Goal: Task Accomplishment & Management: Use online tool/utility

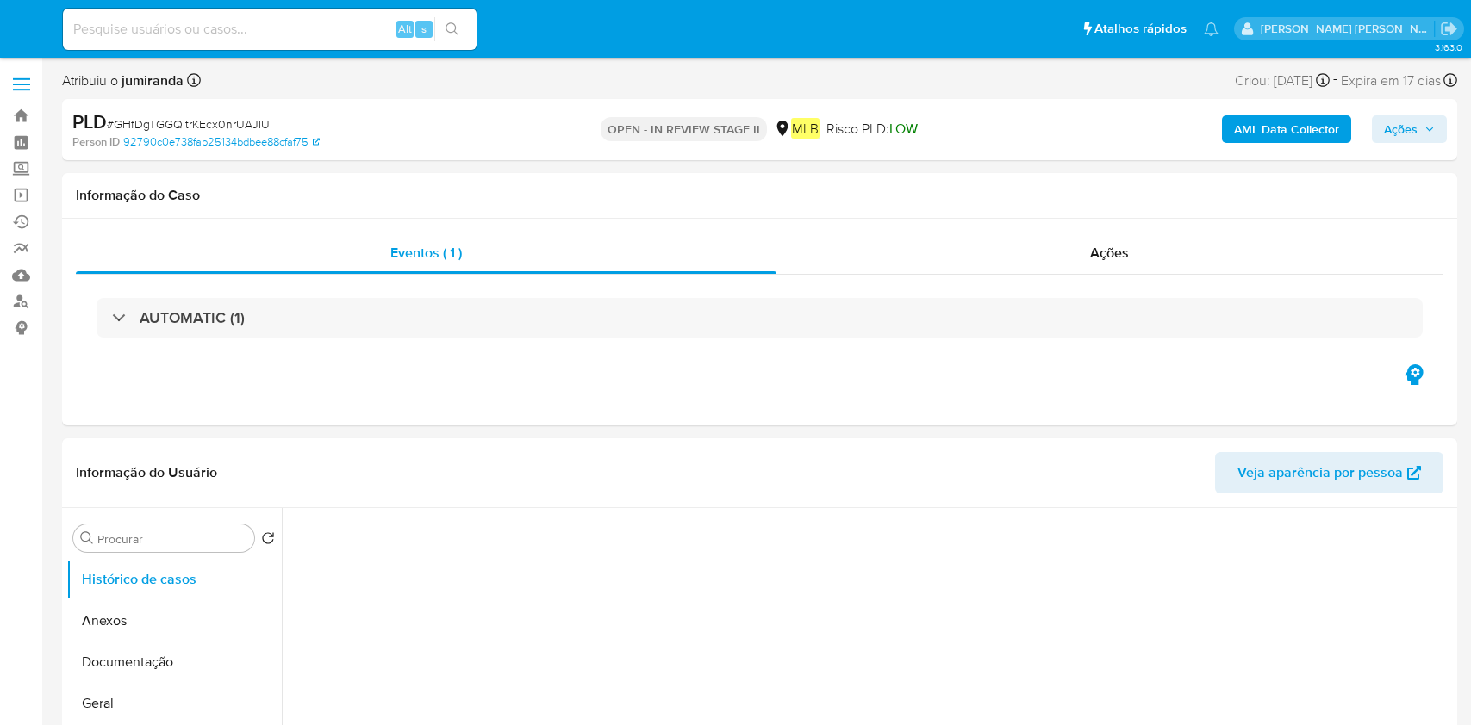
select select "10"
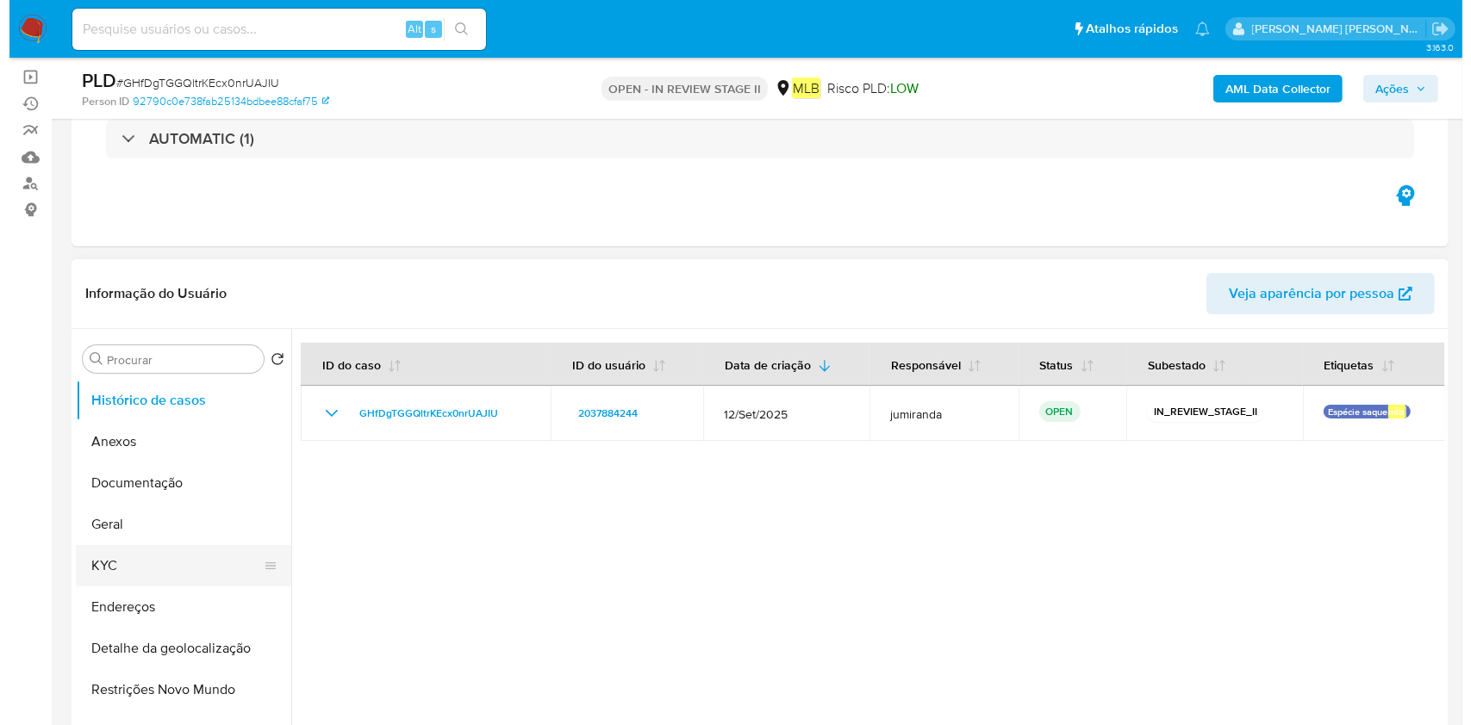
scroll to position [229, 0]
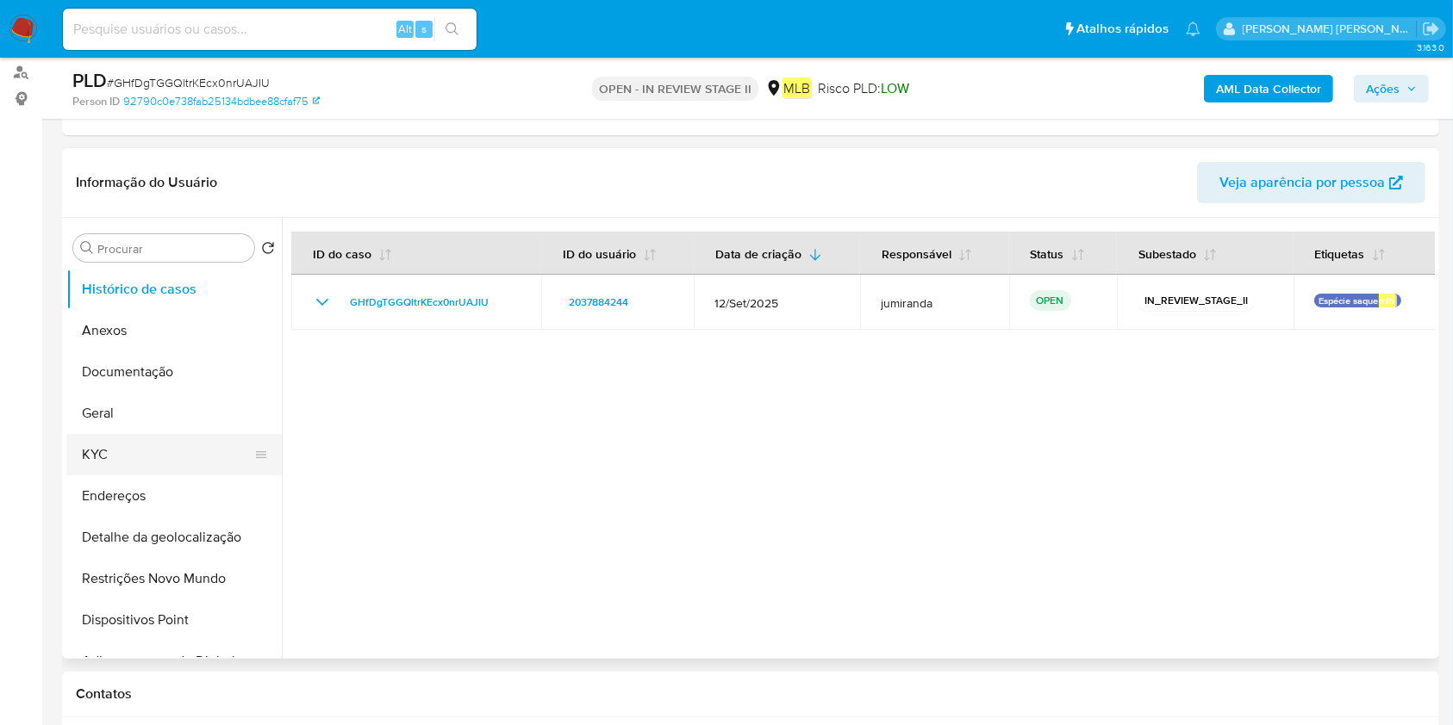
click at [145, 457] on button "KYC" at bounding box center [167, 454] width 202 height 41
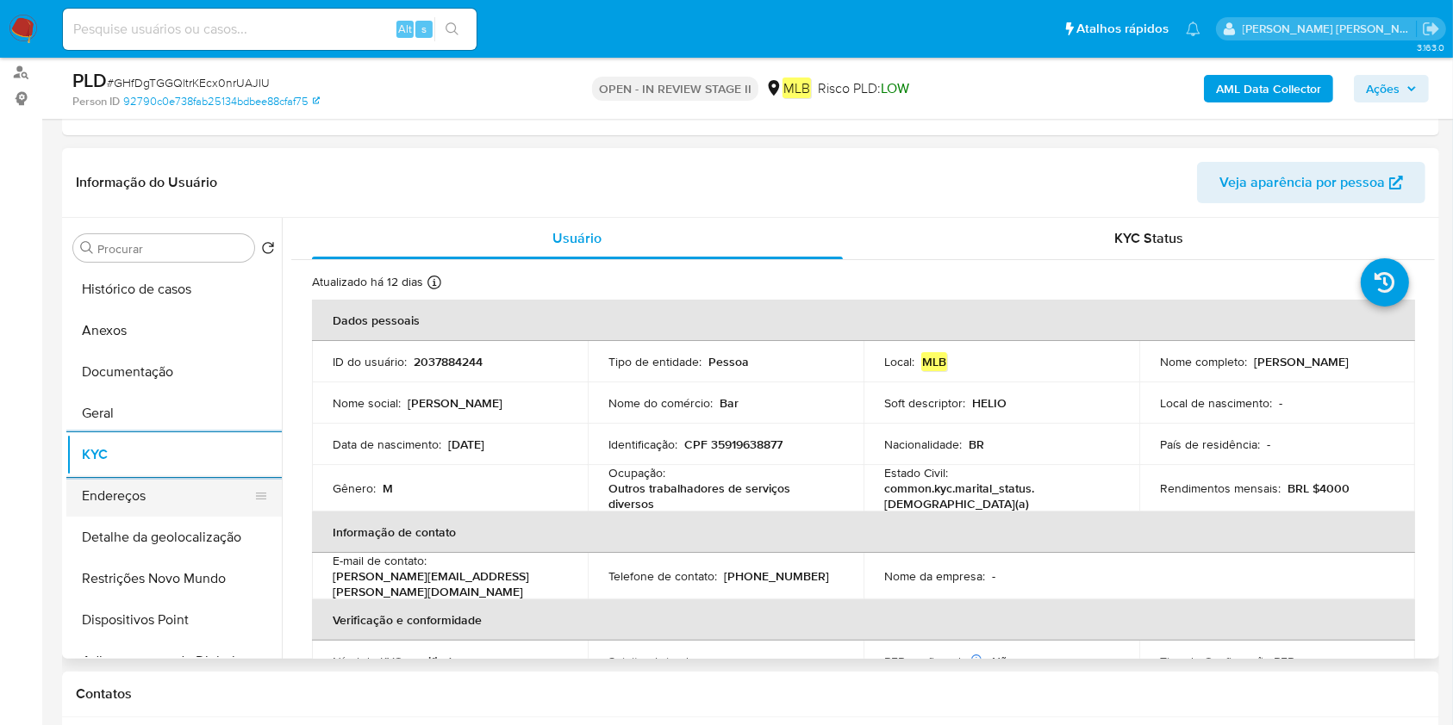
click at [138, 506] on button "Endereços" at bounding box center [167, 496] width 202 height 41
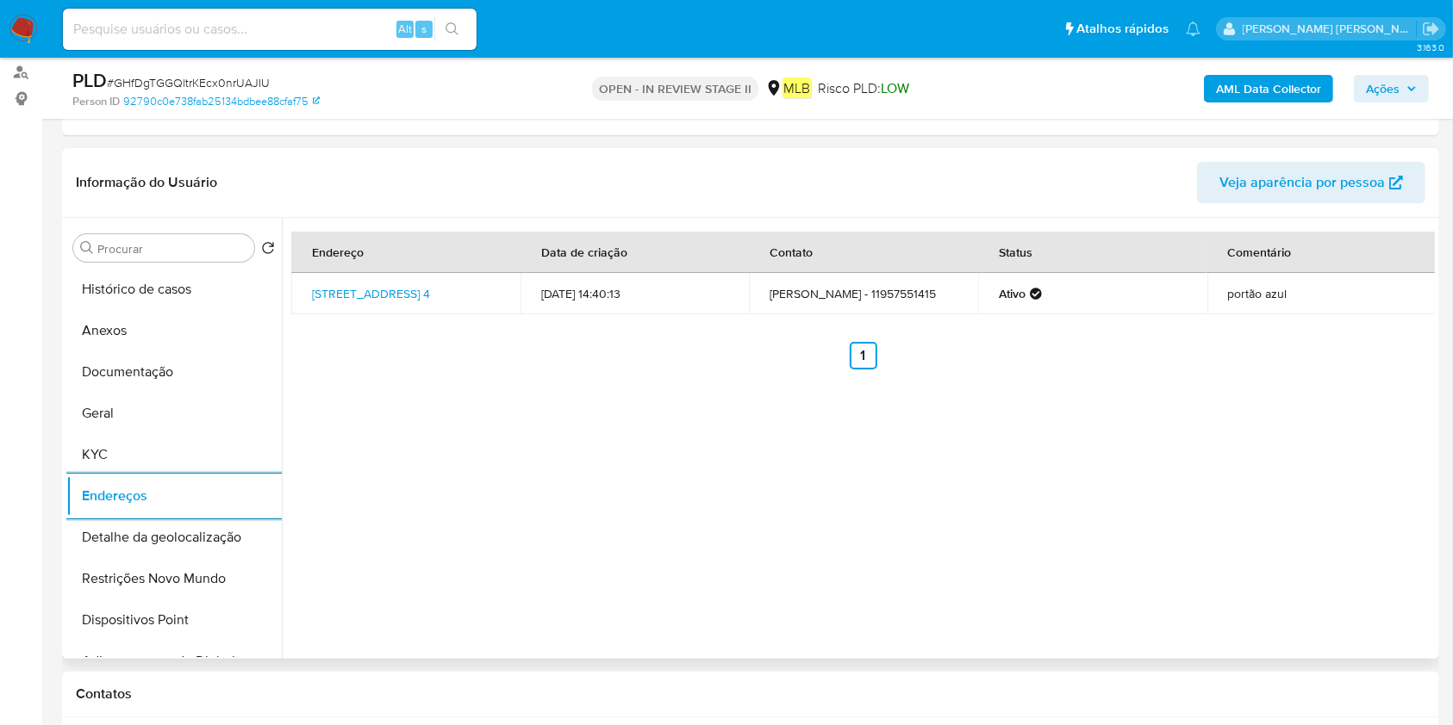
click at [118, 523] on button "Detalhe da geolocalização" at bounding box center [173, 537] width 215 height 41
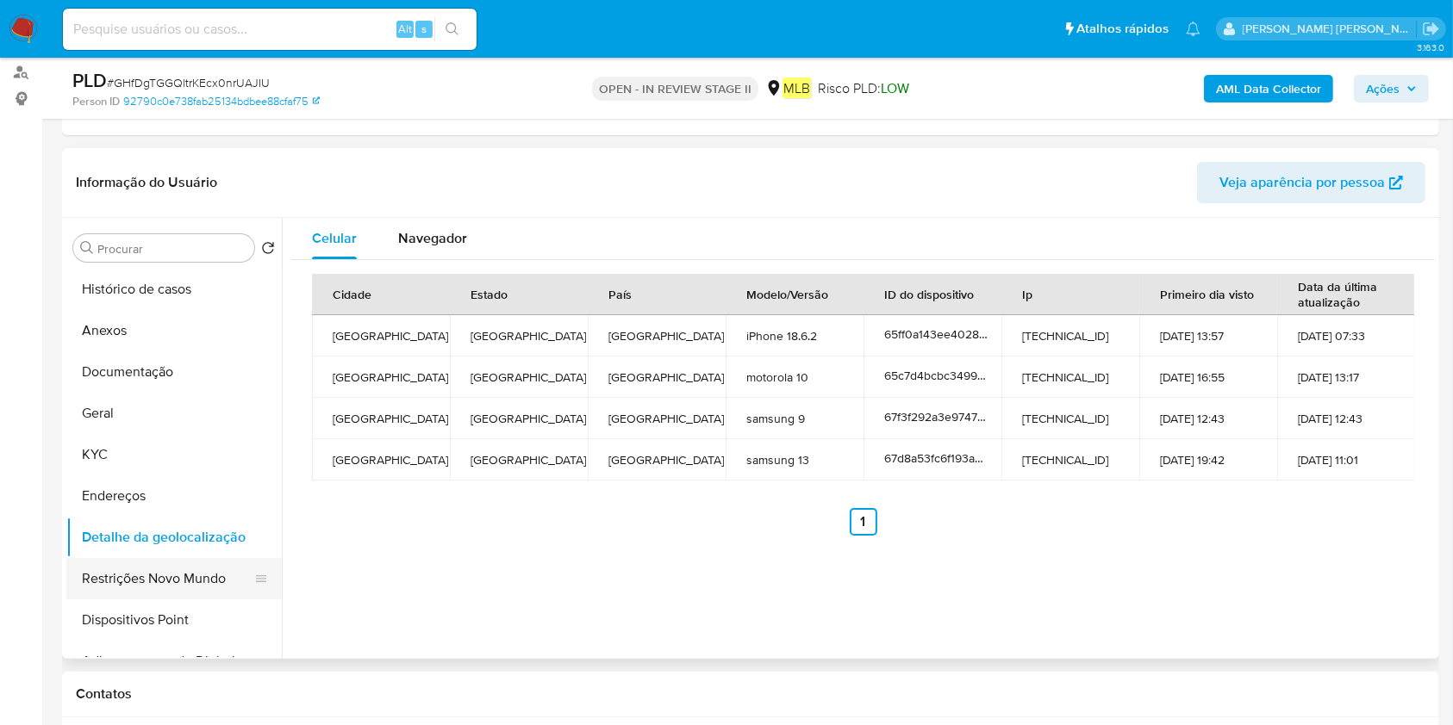
click at [163, 567] on button "Restrições Novo Mundo" at bounding box center [167, 578] width 202 height 41
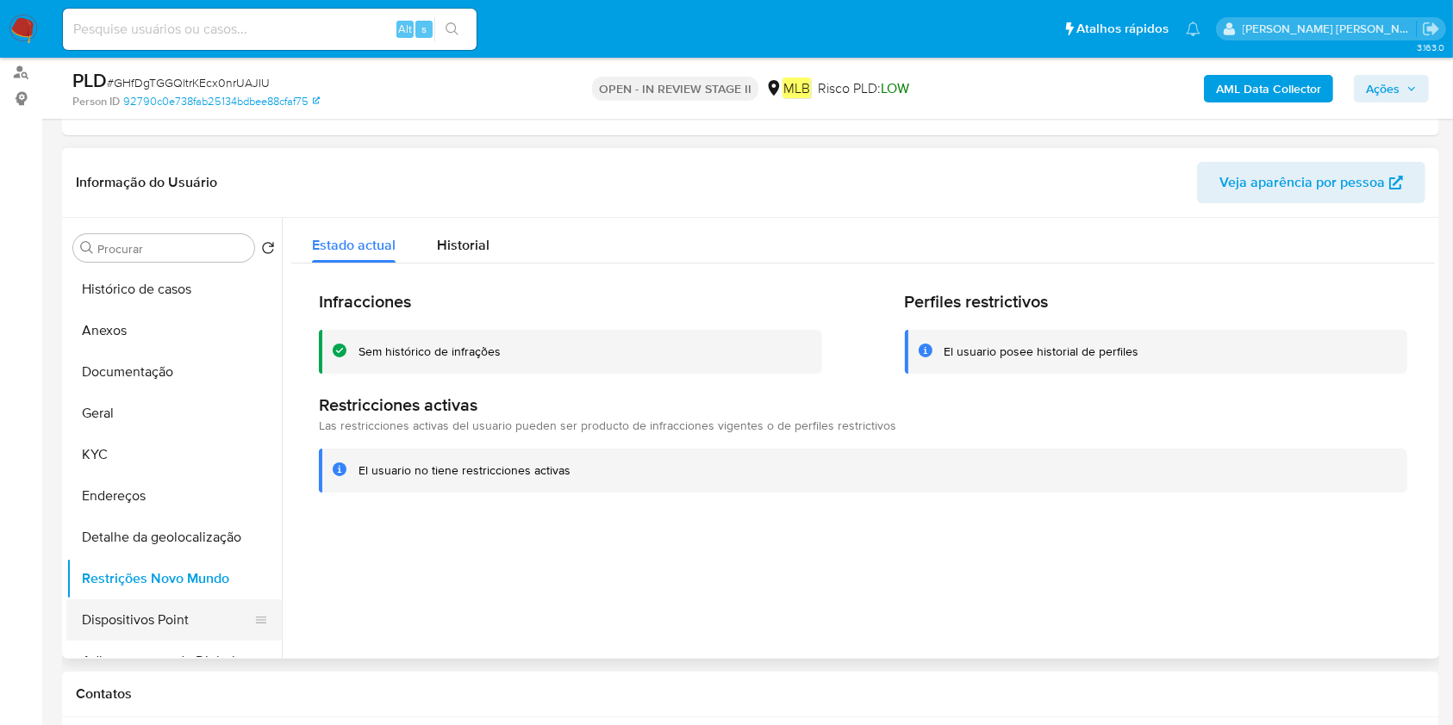
click at [109, 605] on button "Dispositivos Point" at bounding box center [167, 620] width 202 height 41
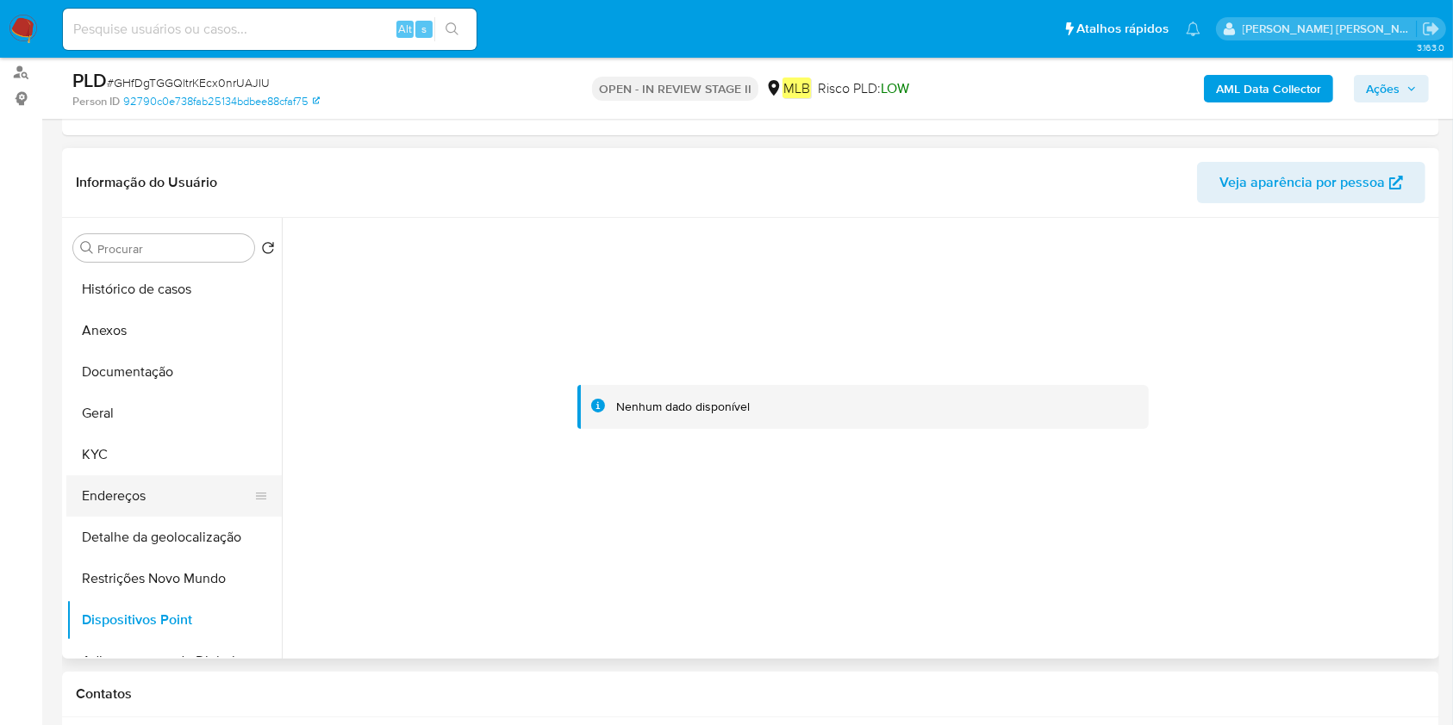
click at [117, 488] on button "Endereços" at bounding box center [167, 496] width 202 height 41
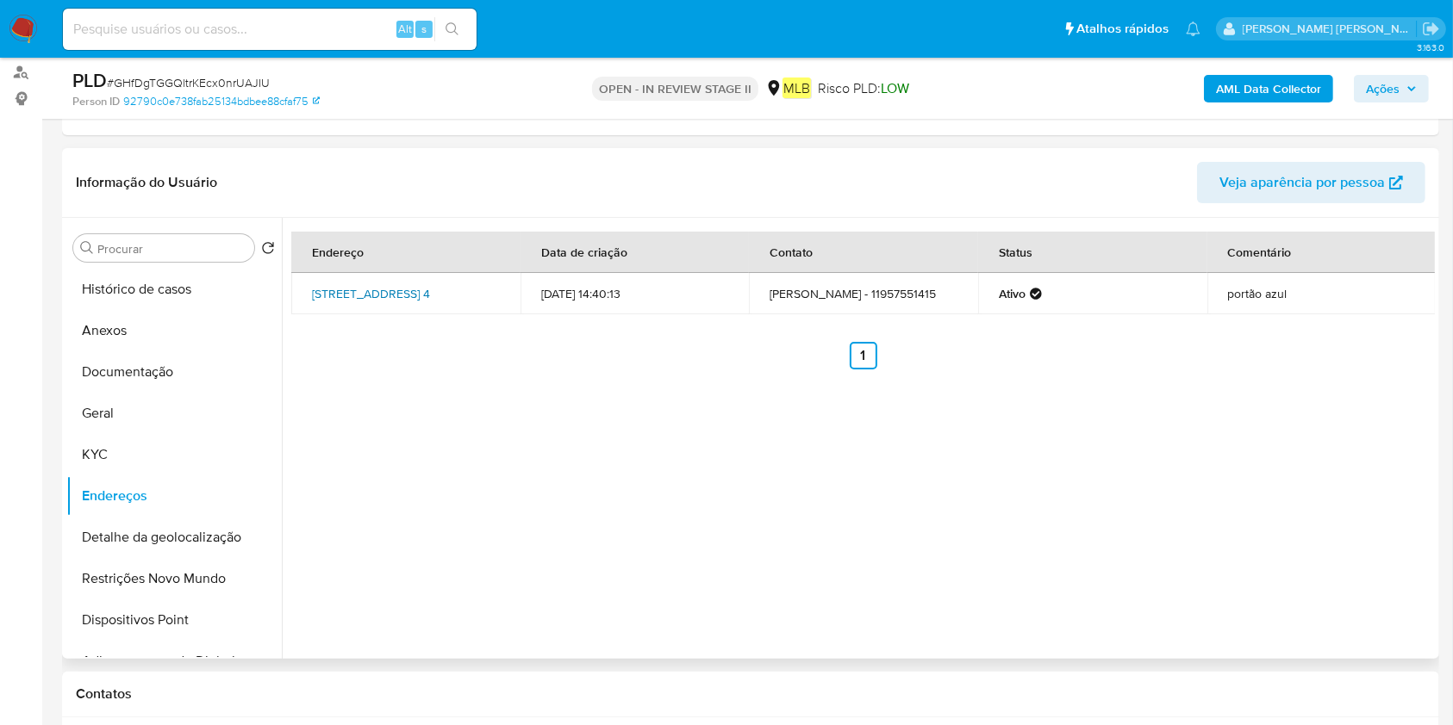
drag, startPoint x: 303, startPoint y: 276, endPoint x: 339, endPoint y: 298, distance: 42.6
click at [339, 298] on td "[STREET_ADDRESS] 4" at bounding box center [405, 293] width 229 height 41
copy link "[STREET_ADDRESS]"
drag, startPoint x: 385, startPoint y: 268, endPoint x: 343, endPoint y: 296, distance: 50.9
click at [343, 296] on td "[STREET_ADDRESS] 4" at bounding box center [405, 293] width 229 height 41
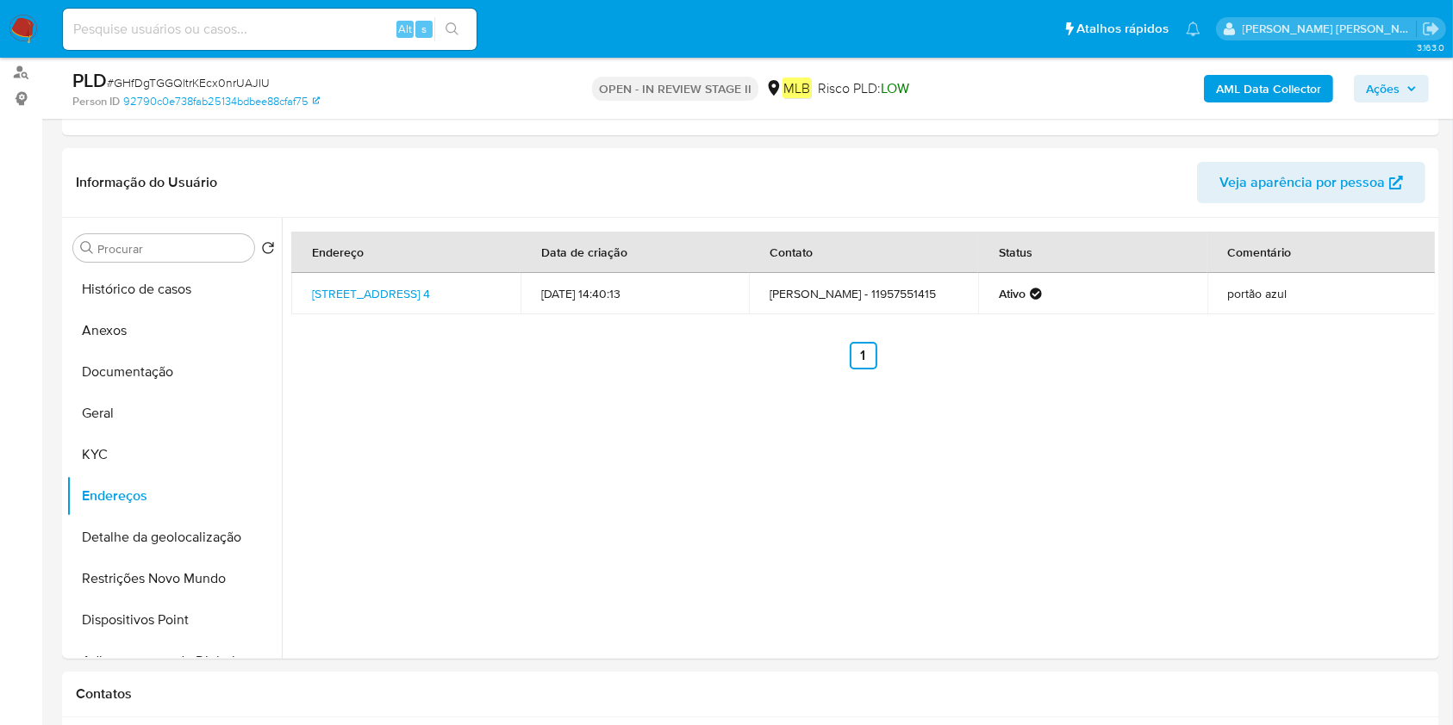
copy link "[STREET_ADDRESS],"
drag, startPoint x: 172, startPoint y: 337, endPoint x: 194, endPoint y: 341, distance: 22.0
click at [172, 334] on button "Anexos" at bounding box center [167, 330] width 202 height 41
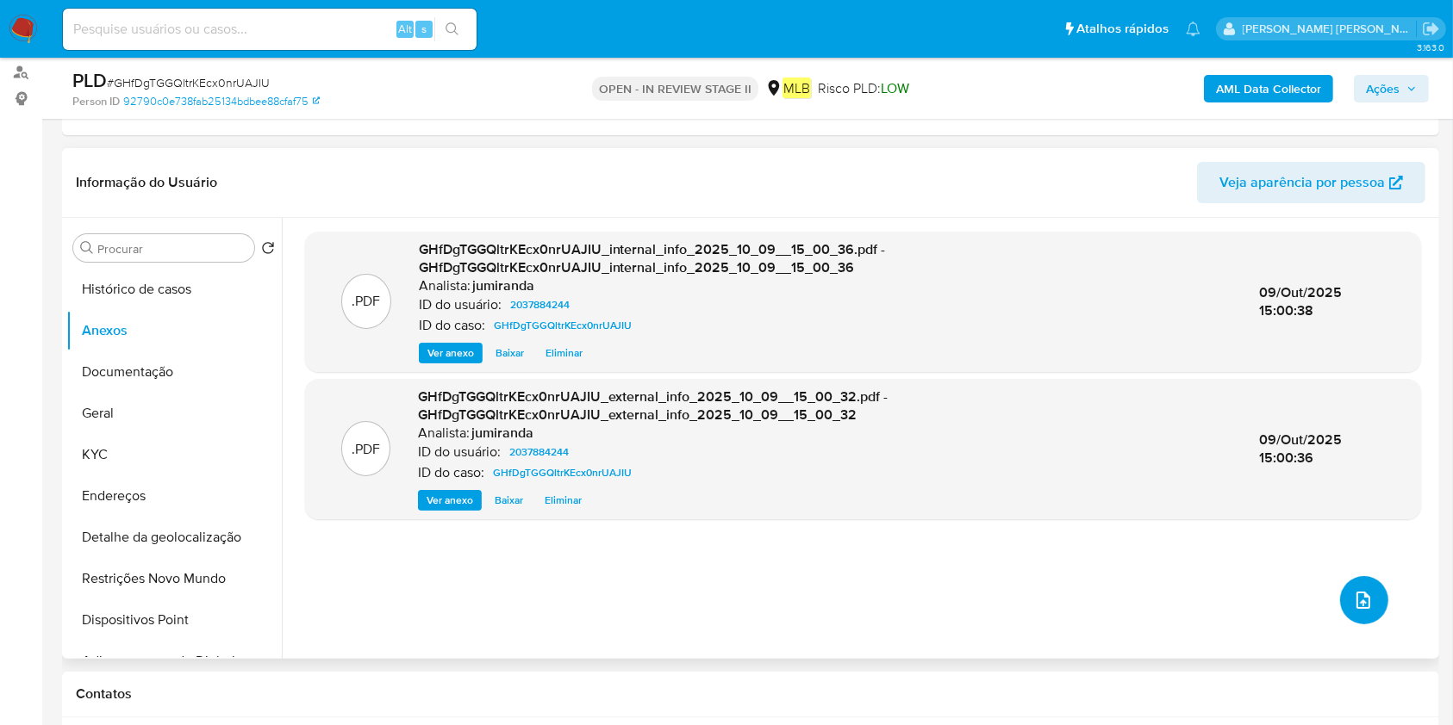
click at [1367, 601] on button "upload-file" at bounding box center [1364, 600] width 48 height 48
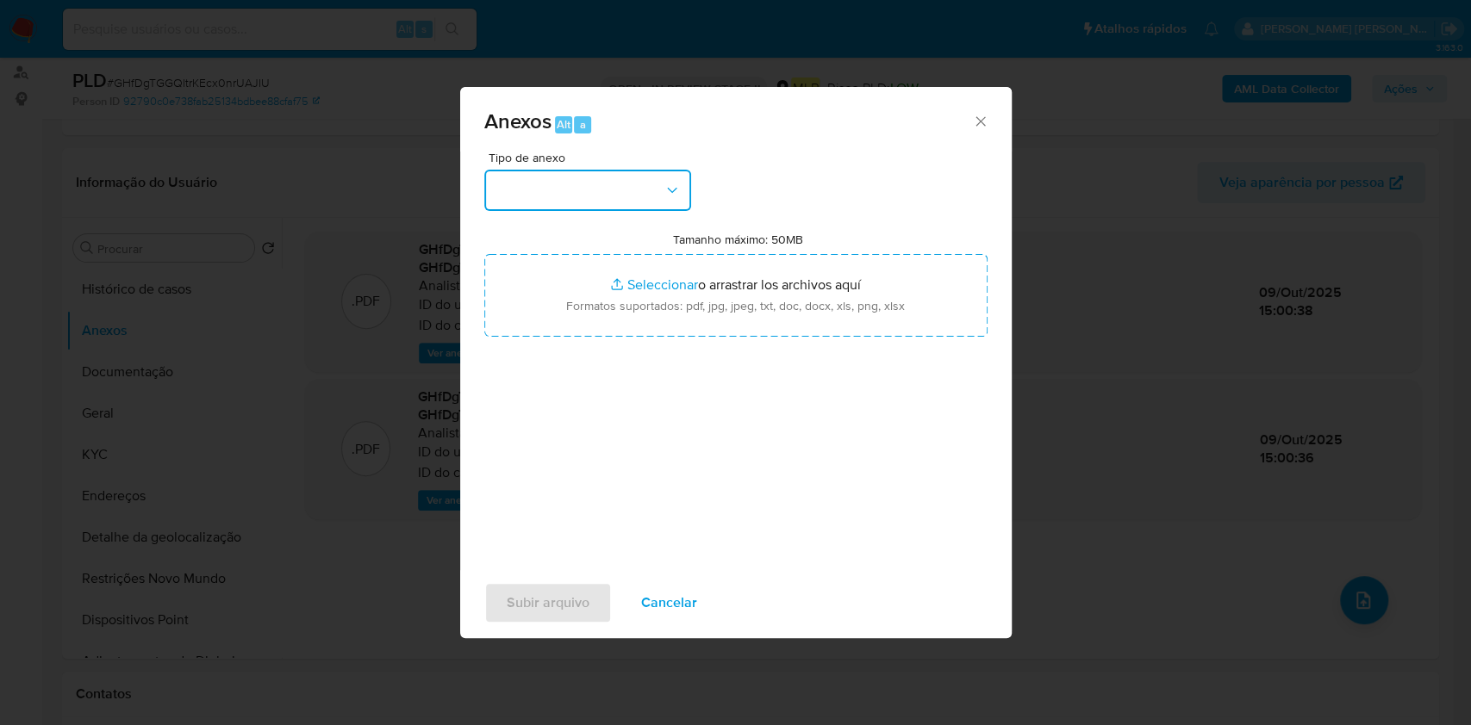
click at [645, 196] on button "button" at bounding box center [587, 190] width 207 height 41
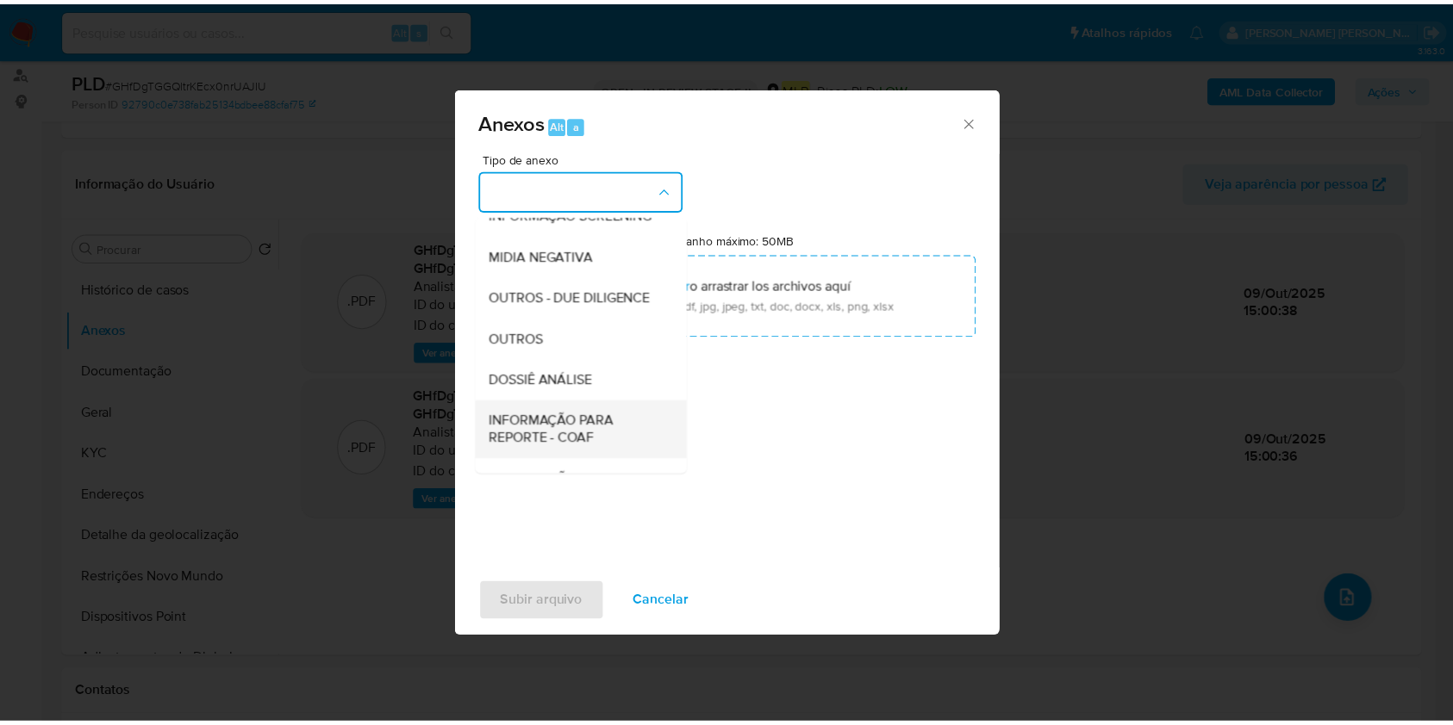
scroll to position [264, 0]
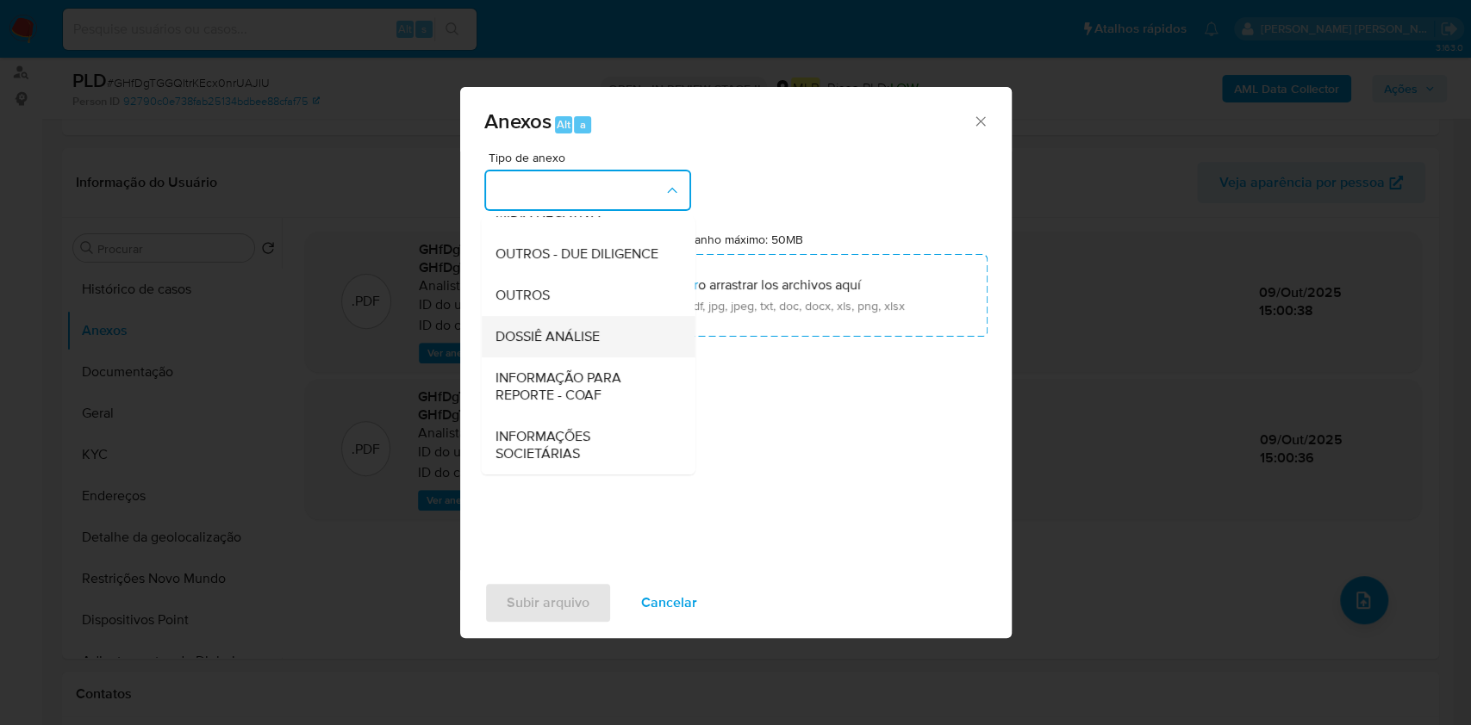
click at [575, 347] on div "DOSSIÊ ANÁLISE" at bounding box center [583, 336] width 176 height 41
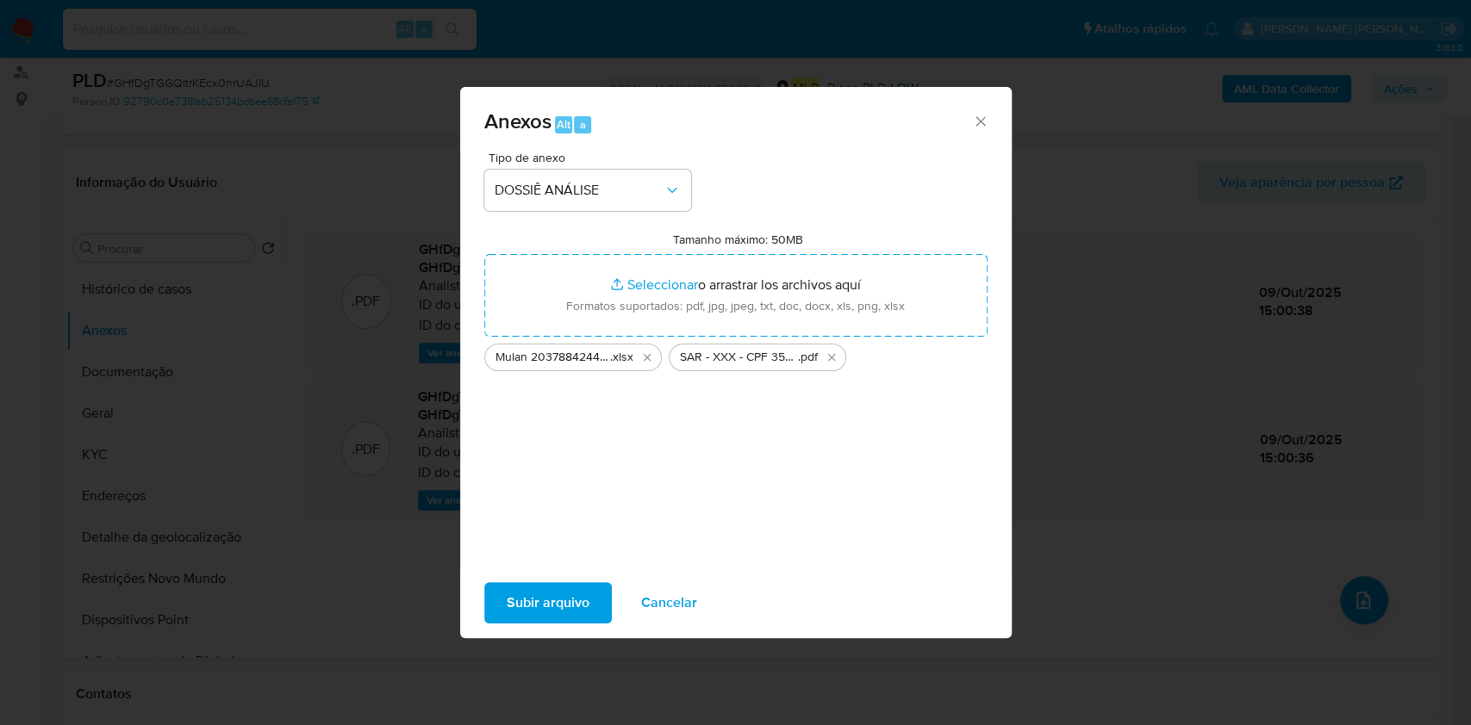
drag, startPoint x: 608, startPoint y: 271, endPoint x: 582, endPoint y: 589, distance: 319.0
click at [582, 589] on span "Subir arquivo" at bounding box center [548, 603] width 83 height 38
click at [507, 598] on span "Subir arquivo" at bounding box center [548, 603] width 83 height 38
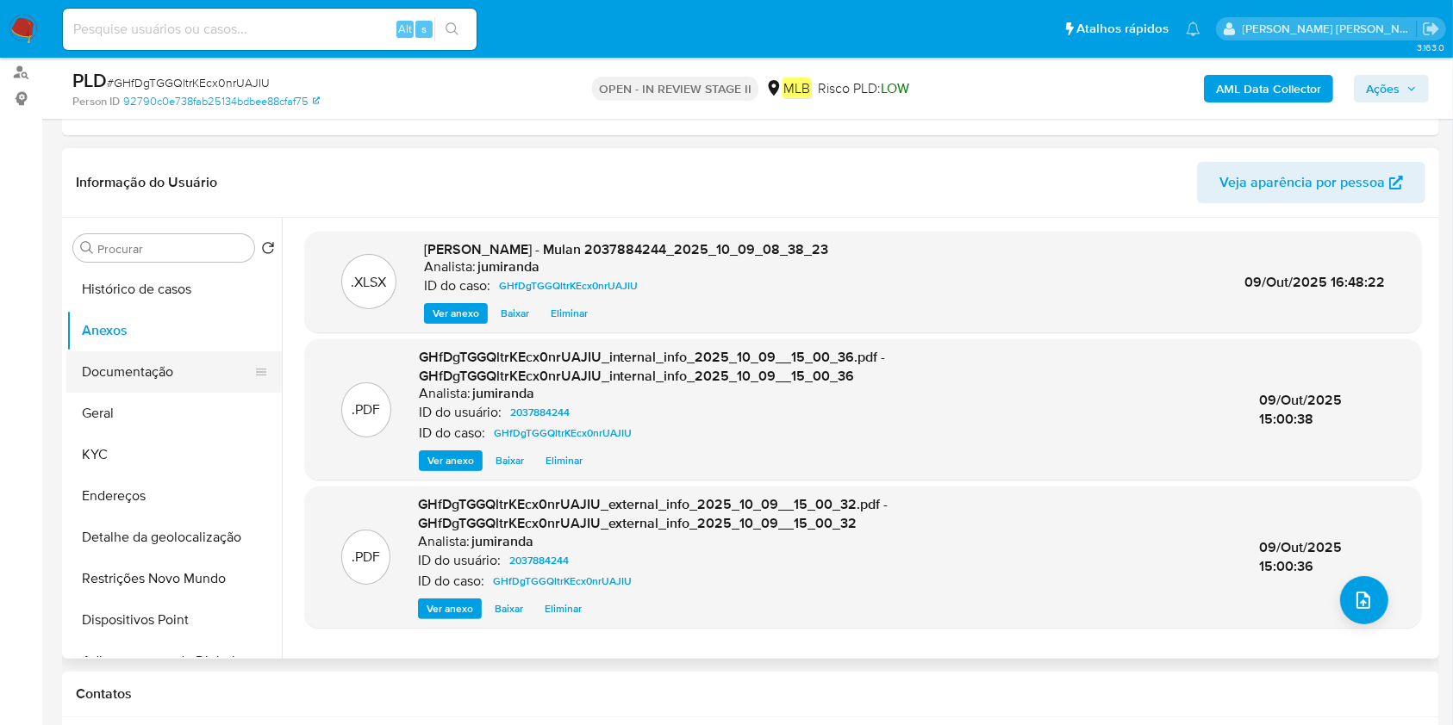
click at [171, 356] on button "Documentação" at bounding box center [167, 372] width 202 height 41
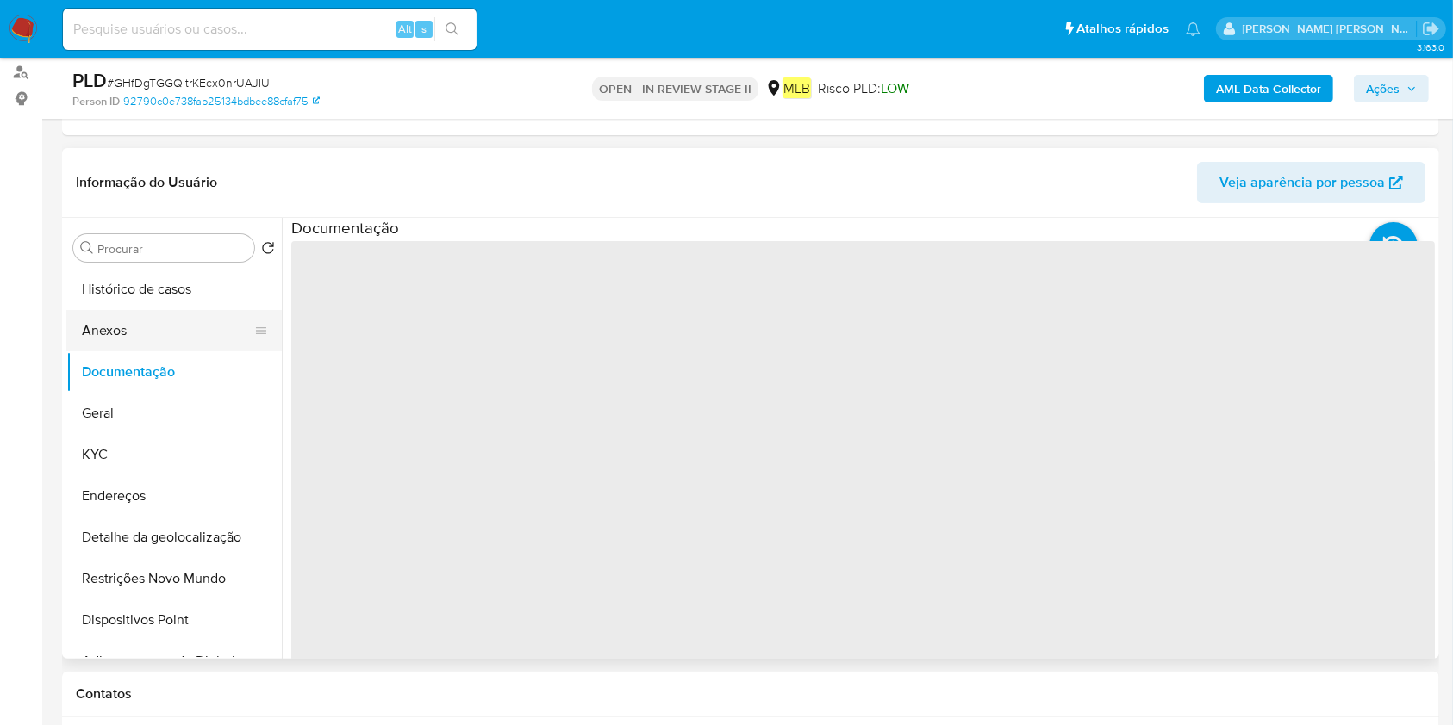
click at [165, 319] on button "Anexos" at bounding box center [167, 330] width 202 height 41
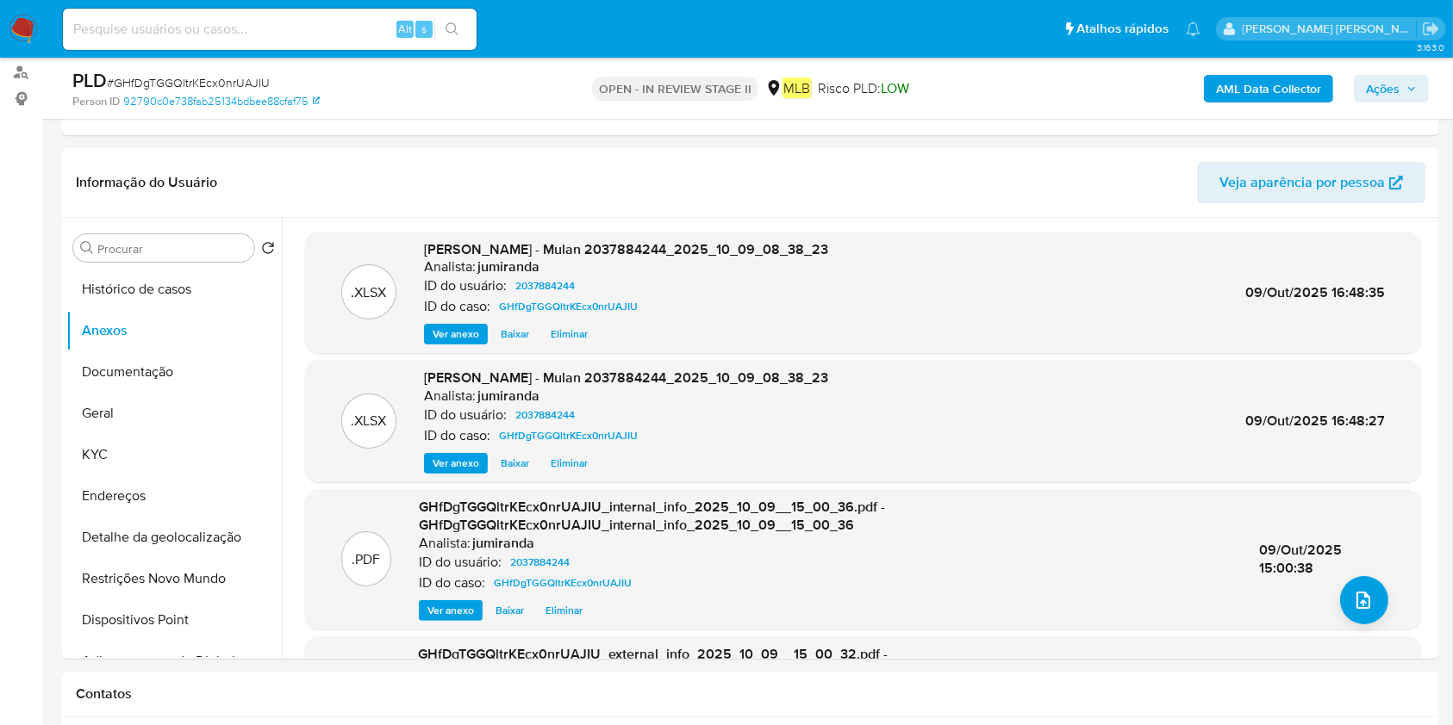
click at [1384, 86] on span "Ações" at bounding box center [1383, 89] width 34 height 28
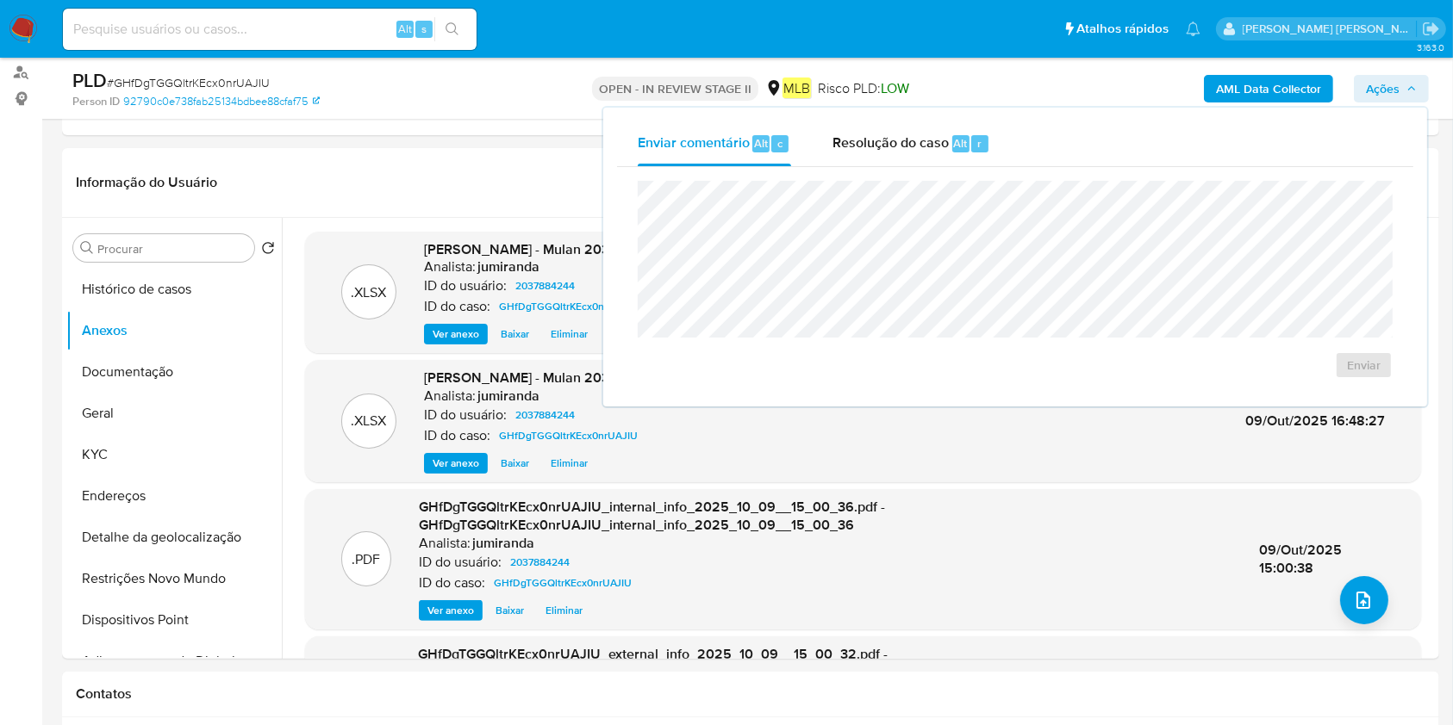
drag, startPoint x: 873, startPoint y: 150, endPoint x: 870, endPoint y: 169, distance: 19.1
click at [872, 152] on span "Resolução do caso" at bounding box center [890, 143] width 116 height 20
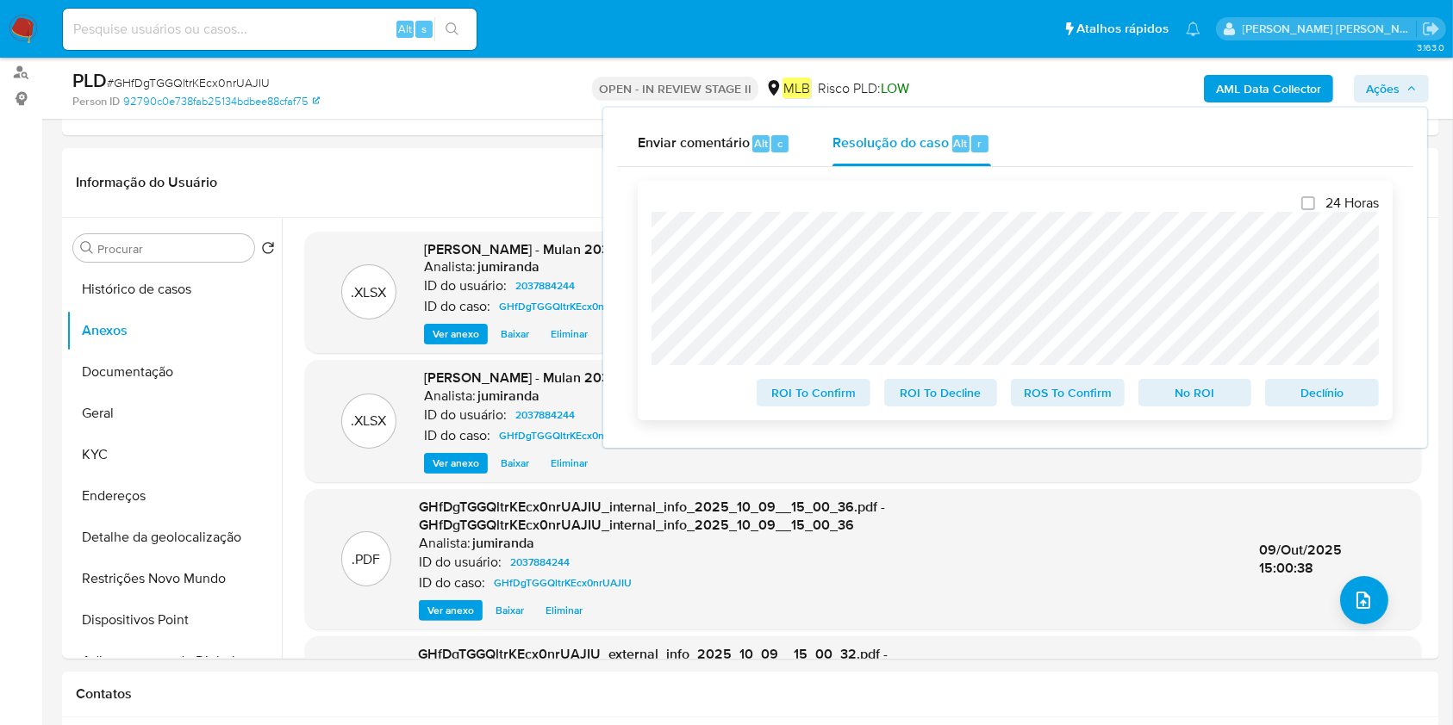
click at [1087, 400] on span "ROS To Confirm" at bounding box center [1068, 393] width 90 height 24
